Goal: Obtain resource: Obtain resource

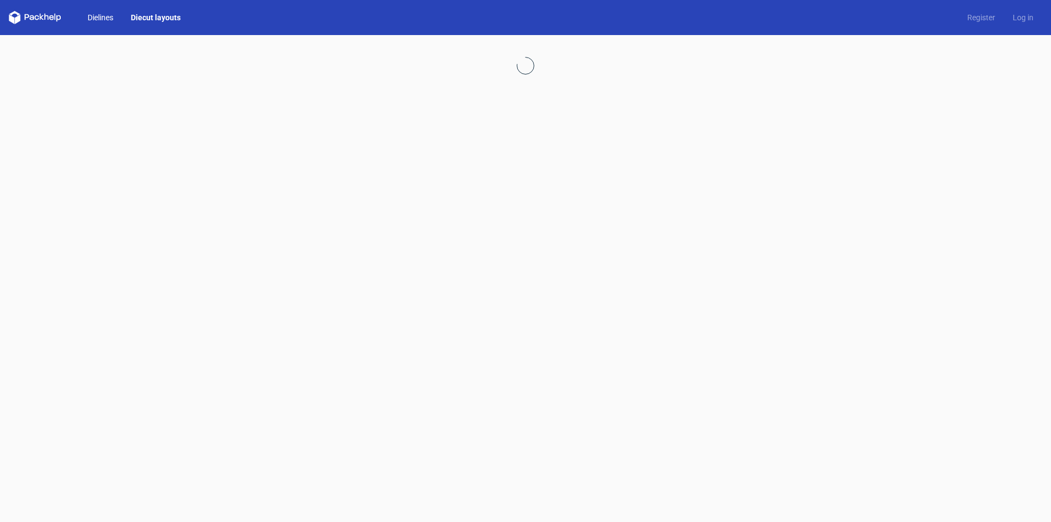
click at [107, 14] on link "Dielines" at bounding box center [100, 17] width 43 height 11
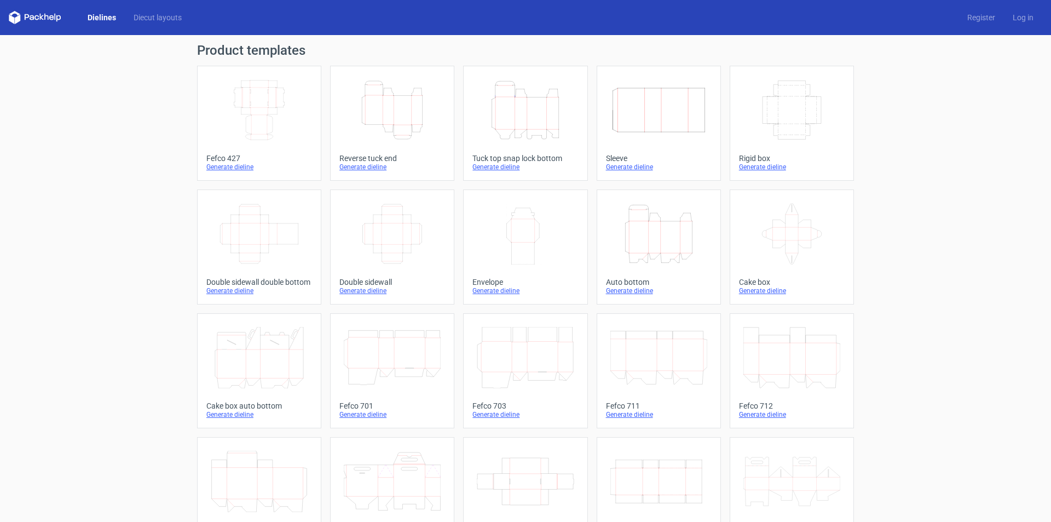
click at [368, 166] on div "Generate dieline" at bounding box center [392, 167] width 106 height 9
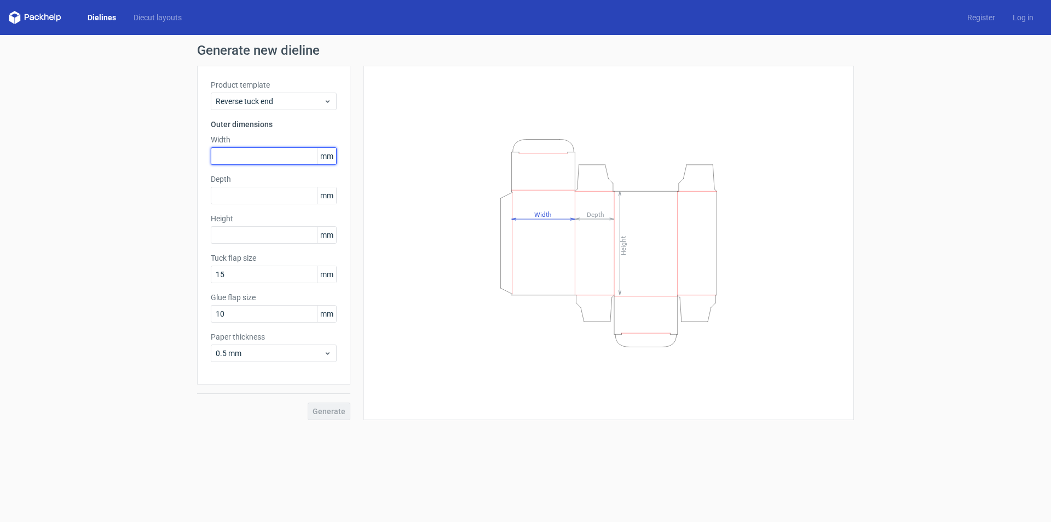
click at [257, 155] on input "text" at bounding box center [274, 156] width 126 height 18
type input "105"
click at [256, 192] on input "text" at bounding box center [274, 196] width 126 height 18
type input "43"
click at [264, 231] on input "text" at bounding box center [274, 235] width 126 height 18
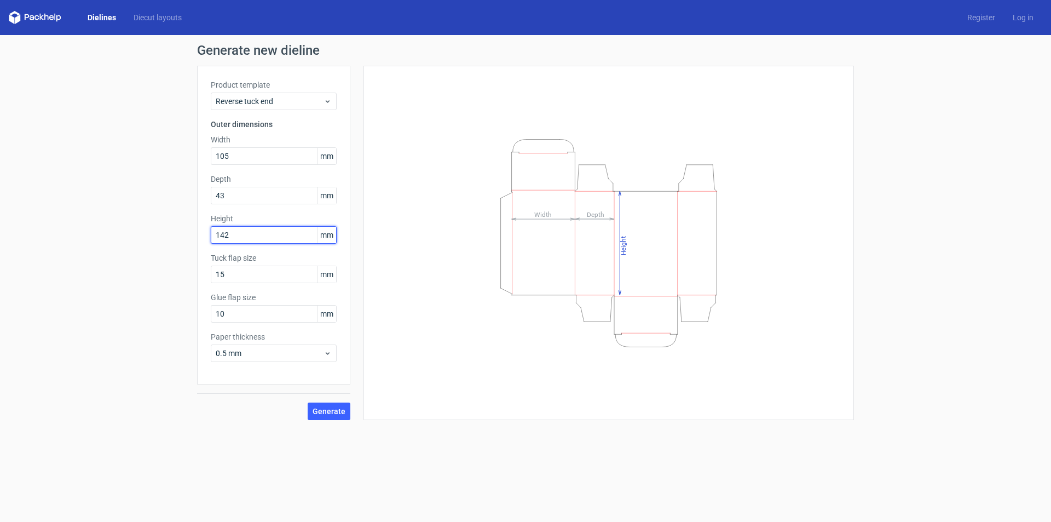
type input "142"
drag, startPoint x: 234, startPoint y: 264, endPoint x: 181, endPoint y: 255, distance: 53.9
click at [181, 255] on div "Generate new dieline Product template Reverse tuck end Outer dimensions Width 1…" at bounding box center [525, 232] width 1051 height 394
type input "20"
drag, startPoint x: 235, startPoint y: 314, endPoint x: 175, endPoint y: 310, distance: 60.9
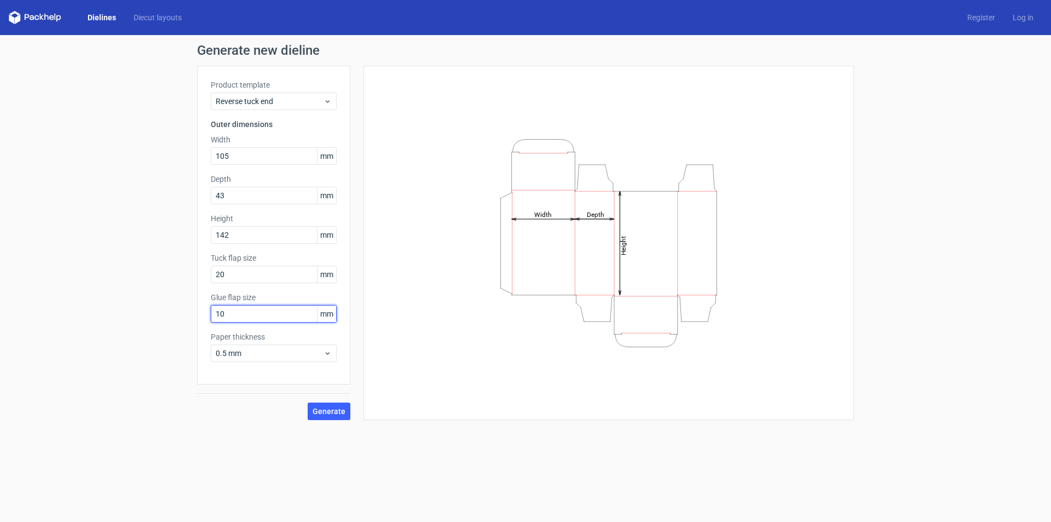
click at [175, 310] on div "Generate new dieline Product template Reverse tuck end Outer dimensions Width 1…" at bounding box center [525, 232] width 1051 height 394
type input "12"
click at [326, 358] on div "0.5 mm" at bounding box center [274, 353] width 126 height 18
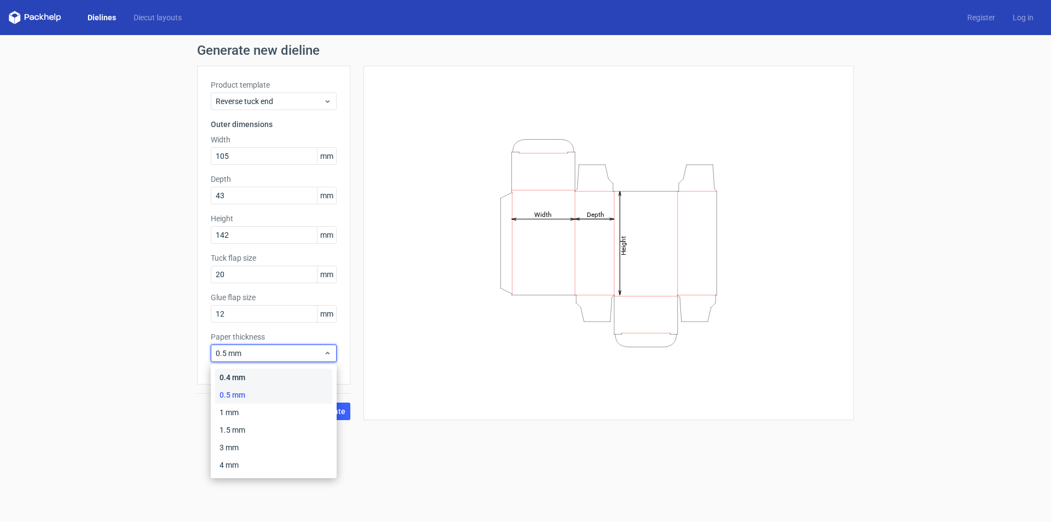
click at [253, 383] on div "0.4 mm" at bounding box center [273, 377] width 117 height 18
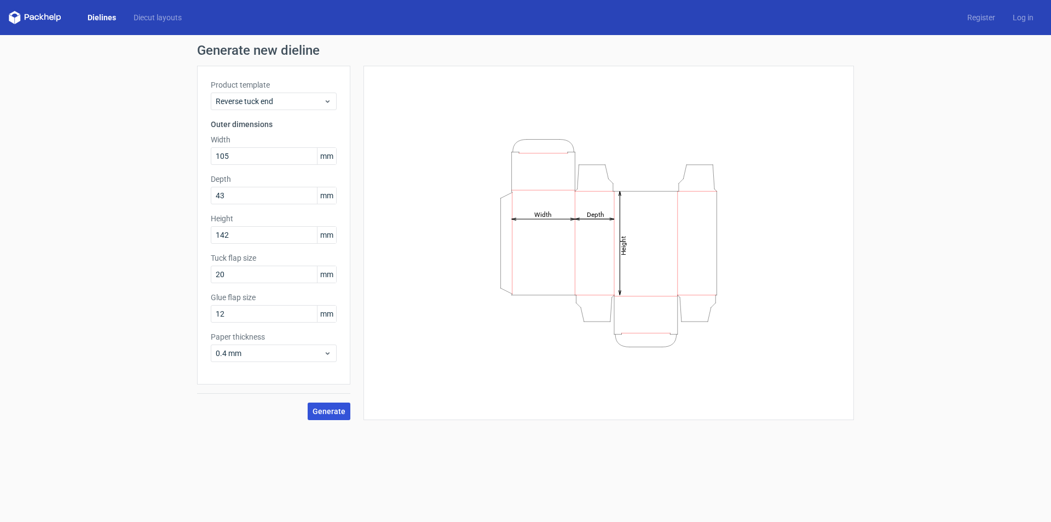
click at [332, 413] on span "Generate" at bounding box center [329, 411] width 33 height 8
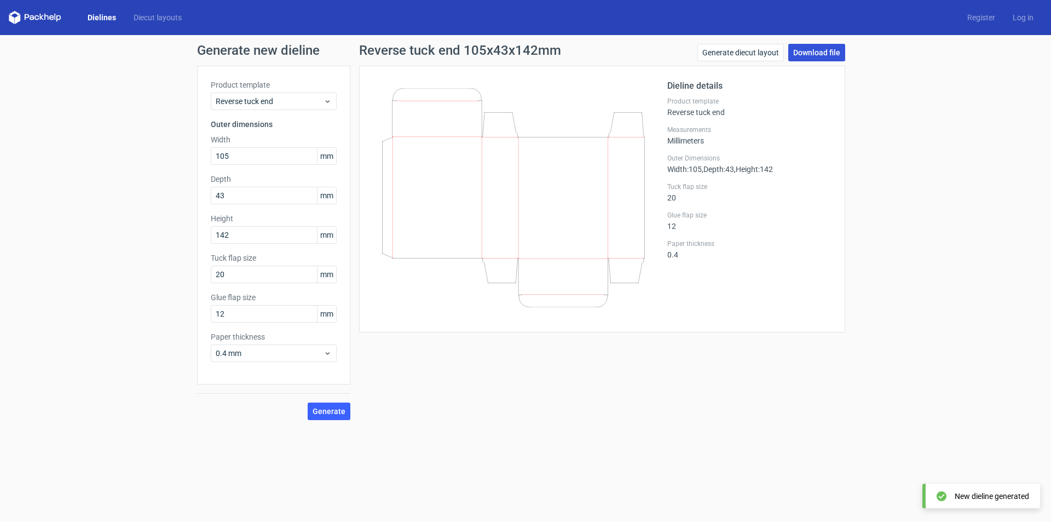
click at [823, 55] on link "Download file" at bounding box center [816, 53] width 57 height 18
